Goal: Information Seeking & Learning: Find specific fact

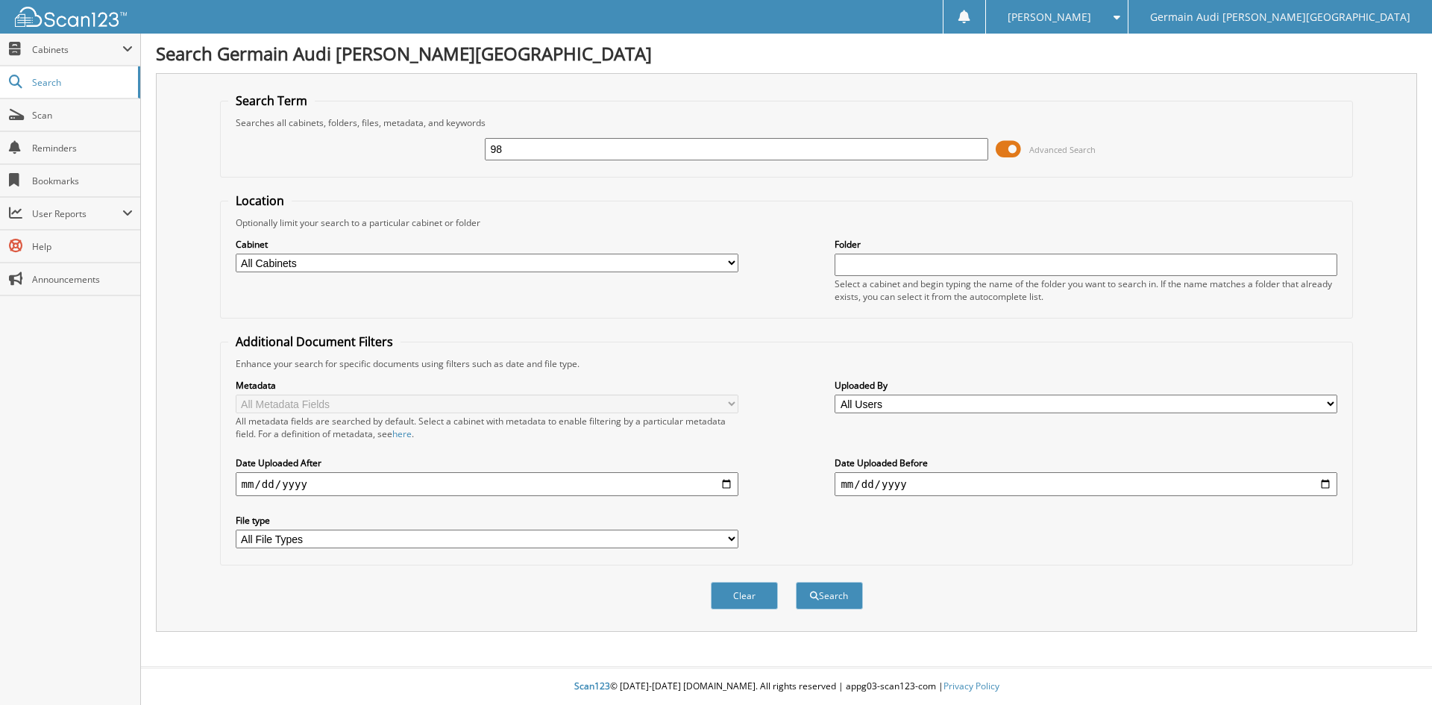
type input "9"
type input "88804"
click at [796, 582] on button "Search" at bounding box center [829, 596] width 67 height 28
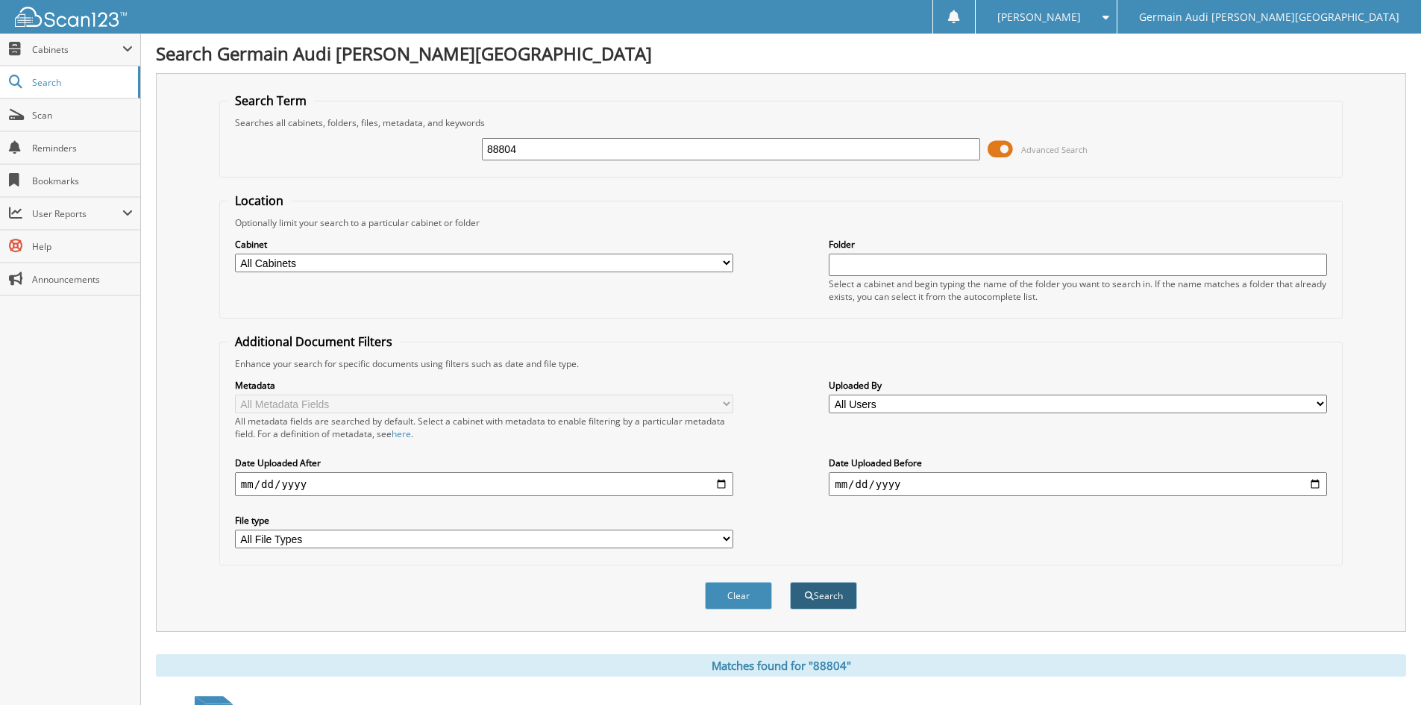
click at [831, 585] on button "Search" at bounding box center [823, 596] width 67 height 28
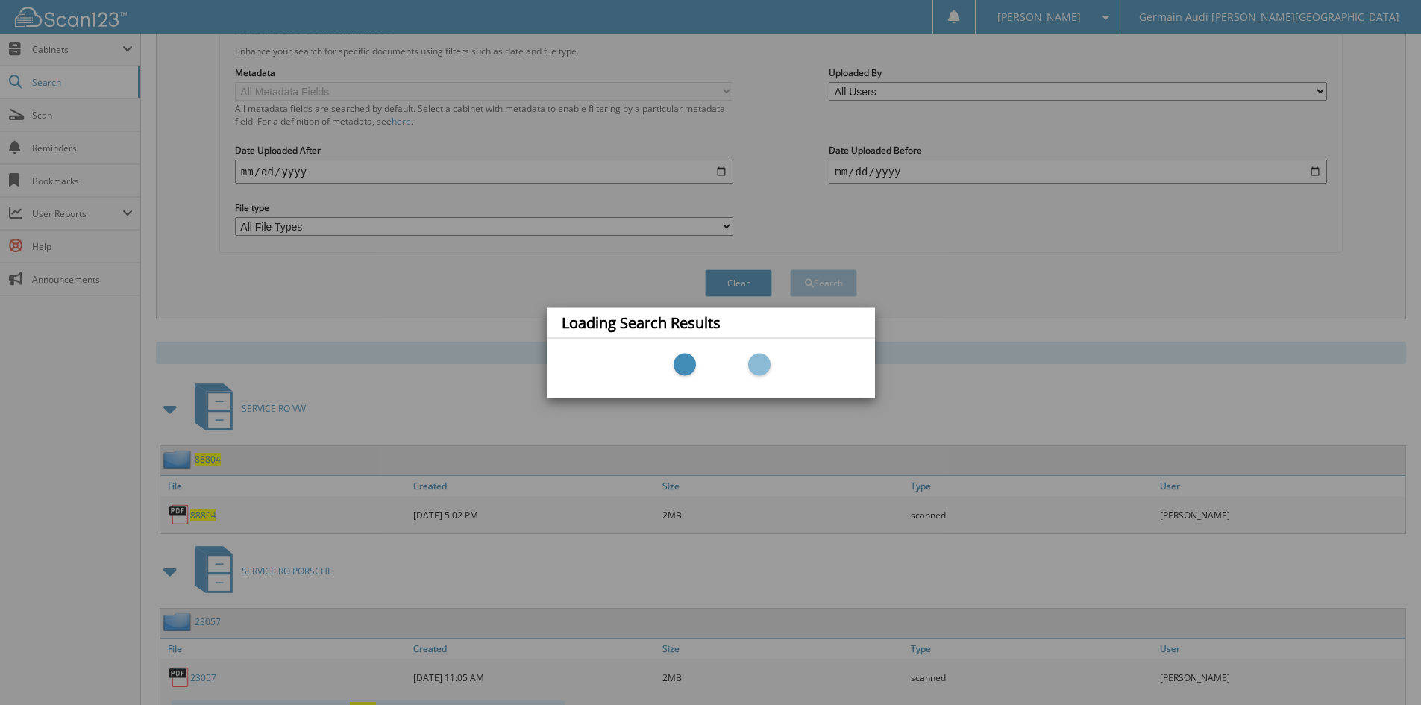
scroll to position [447, 0]
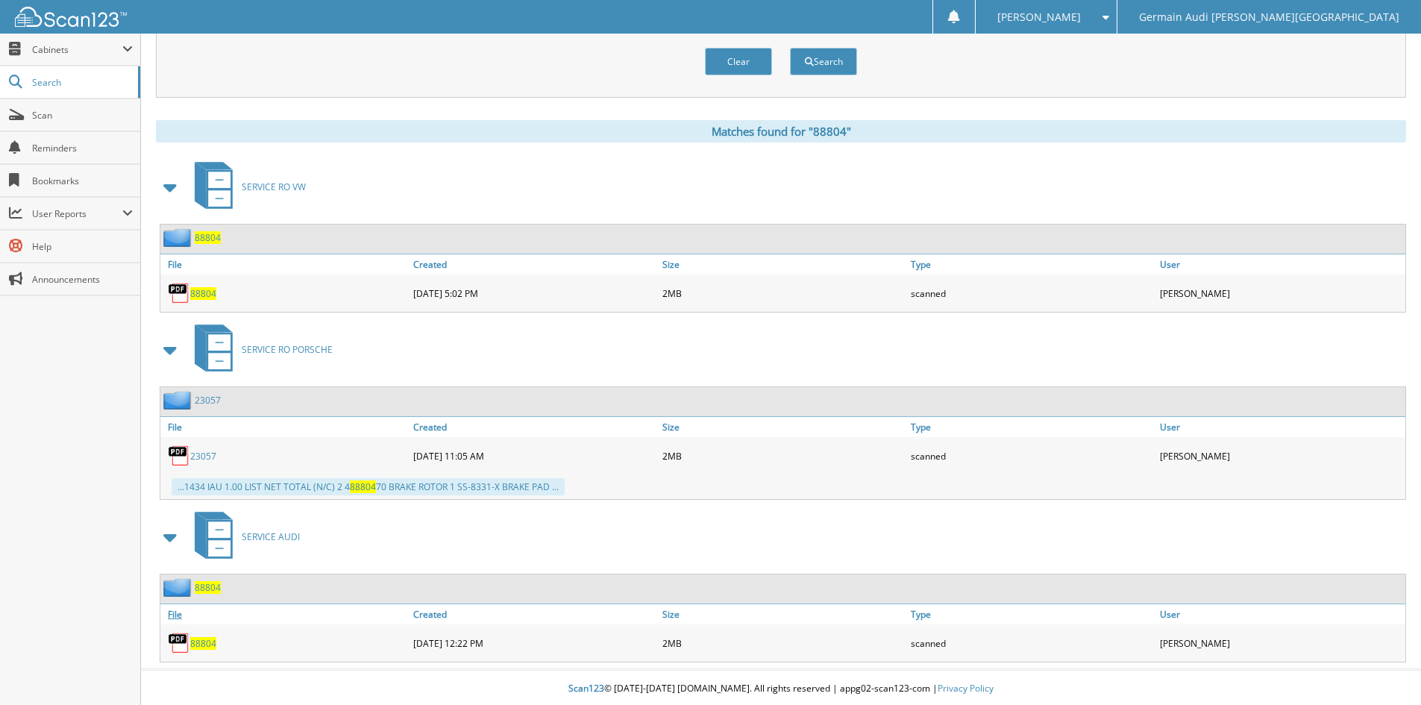
scroll to position [537, 0]
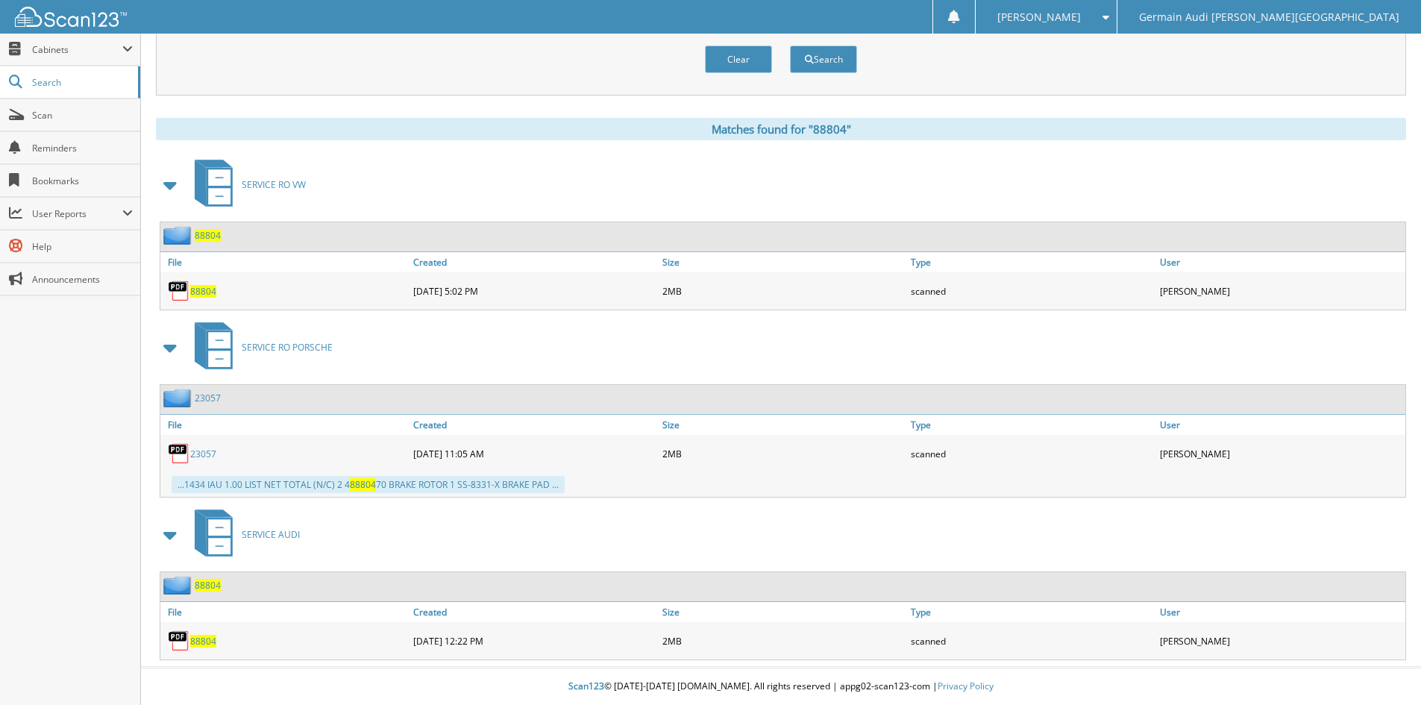
click at [206, 287] on span "88804" at bounding box center [203, 291] width 26 height 13
click at [48, 76] on span "Search" at bounding box center [81, 82] width 98 height 13
